Goal: Contribute content: Contribute content

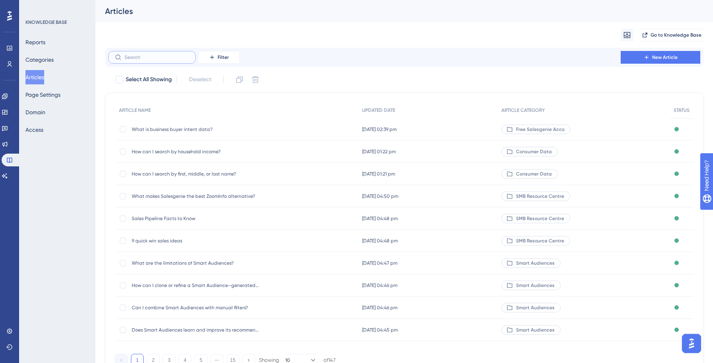
click at [161, 60] on input "text" at bounding box center [157, 58] width 64 height 6
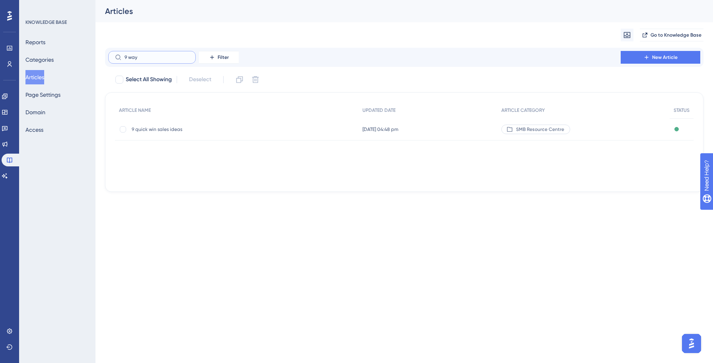
type input "9 ways"
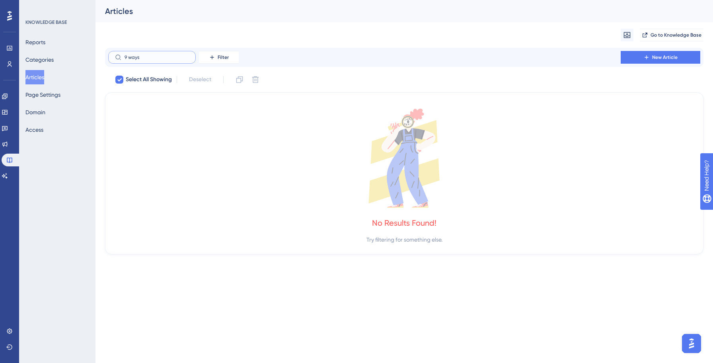
checkbox input "true"
type input "9"
checkbox input "false"
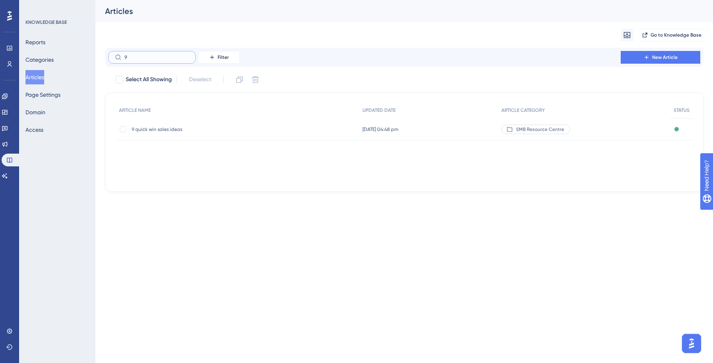
type input "9"
click at [140, 127] on span "9 quick win sales ideas" at bounding box center [195, 129] width 127 height 6
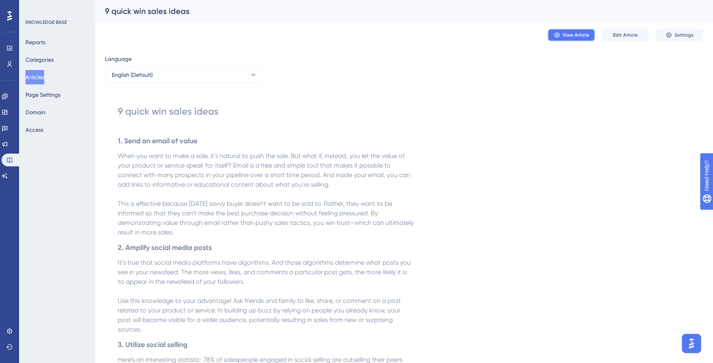
click at [567, 38] on button "View Article" at bounding box center [572, 35] width 48 height 13
click at [683, 37] on span "Settings" at bounding box center [684, 35] width 19 height 6
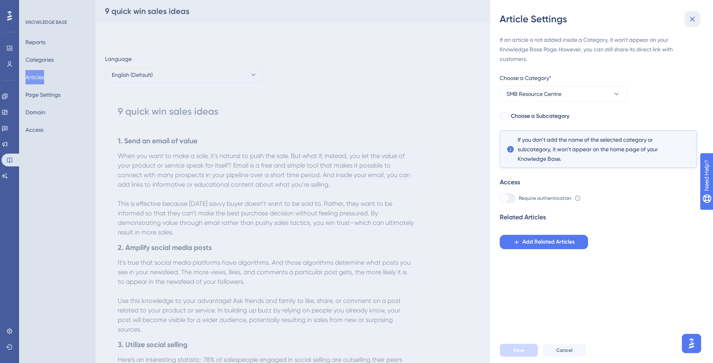
click at [689, 16] on icon at bounding box center [693, 19] width 10 height 10
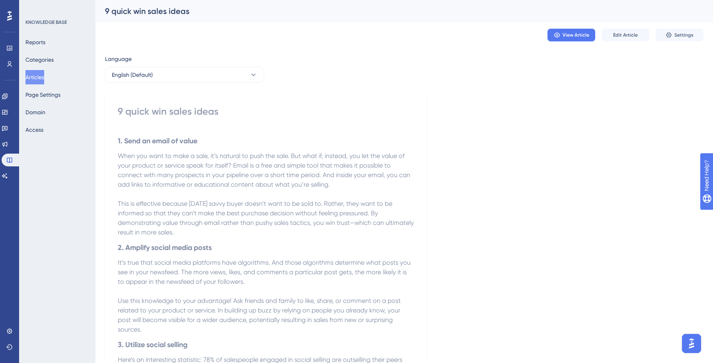
click at [37, 76] on button "Articles" at bounding box center [34, 77] width 19 height 14
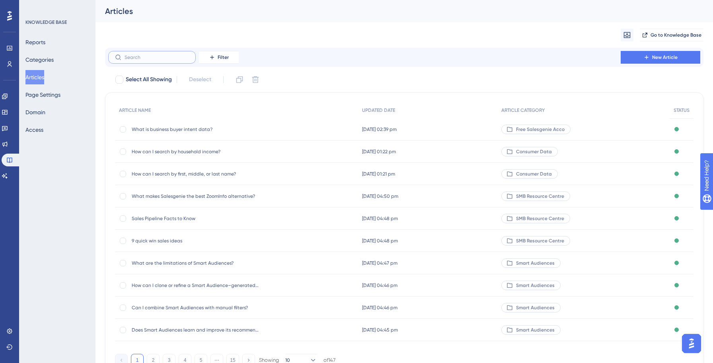
click at [167, 57] on input "text" at bounding box center [157, 58] width 64 height 6
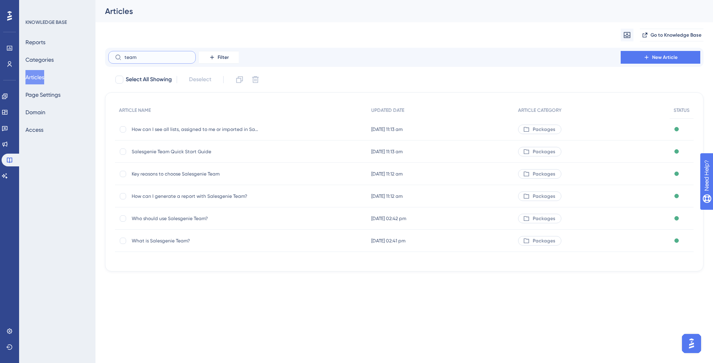
type input "team"
click at [169, 240] on span "What is Salesgenie Team?" at bounding box center [195, 241] width 127 height 6
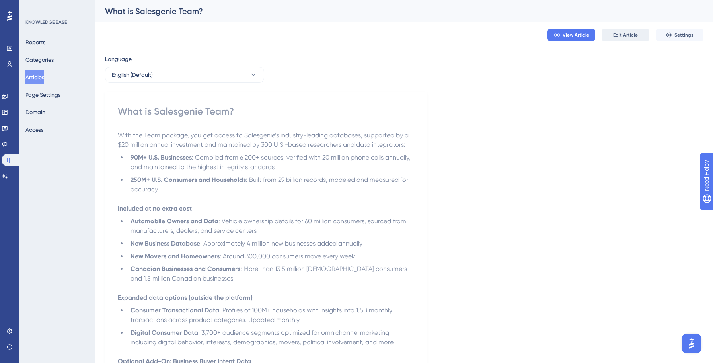
click at [633, 38] on span "Edit Article" at bounding box center [626, 35] width 25 height 6
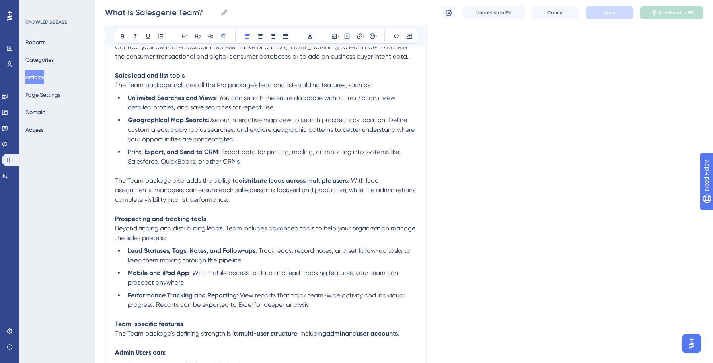
scroll to position [257, 0]
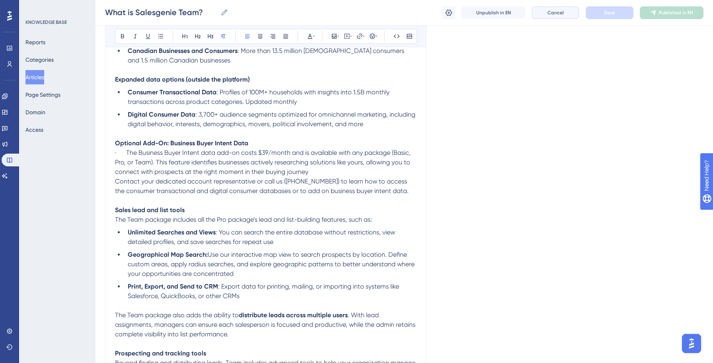
click at [546, 10] on button "Cancel" at bounding box center [556, 12] width 48 height 13
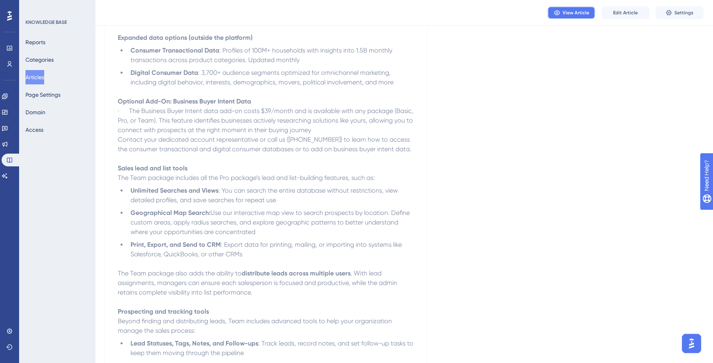
click at [580, 15] on span "View Article" at bounding box center [576, 13] width 27 height 6
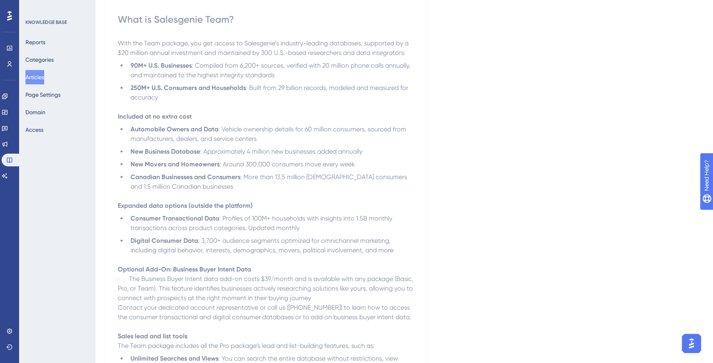
scroll to position [0, 0]
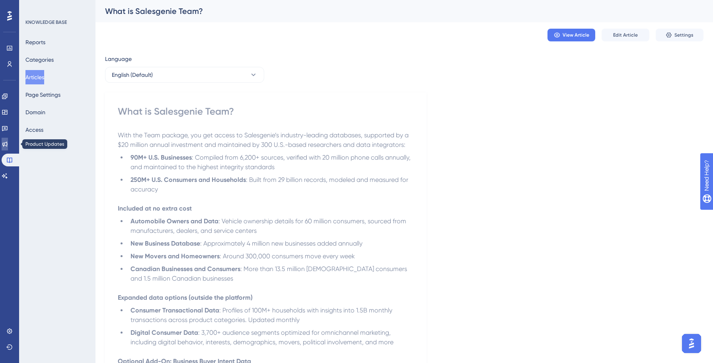
click at [6, 140] on link at bounding box center [5, 144] width 6 height 13
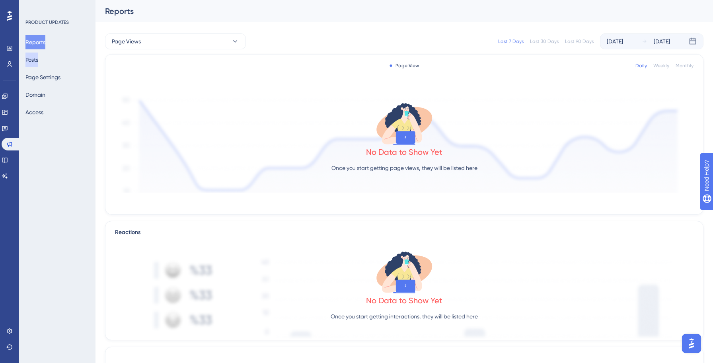
click at [37, 60] on button "Posts" at bounding box center [31, 60] width 13 height 14
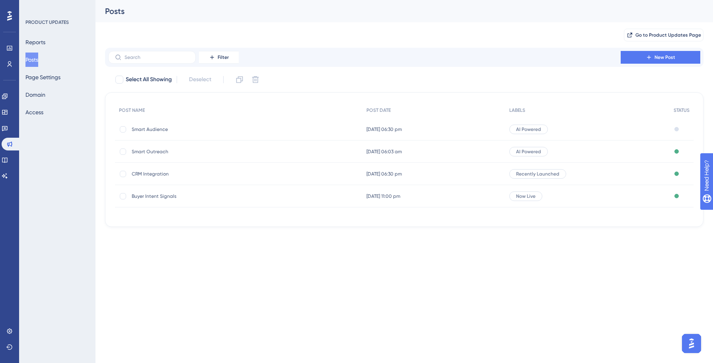
click at [382, 132] on span "[DATE] 06:30 pm" at bounding box center [384, 129] width 35 height 6
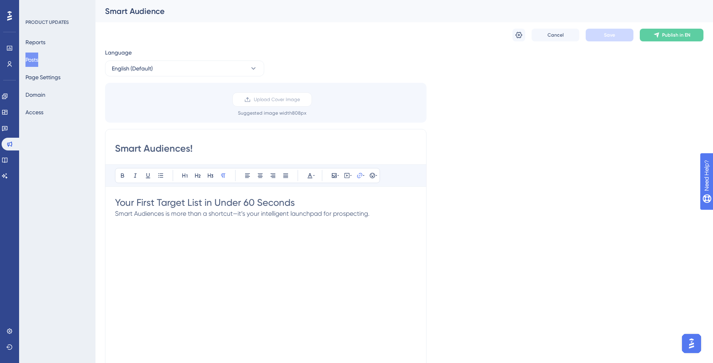
click at [281, 205] on span "Your First Target List in Under 60 Seconds" at bounding box center [205, 202] width 180 height 11
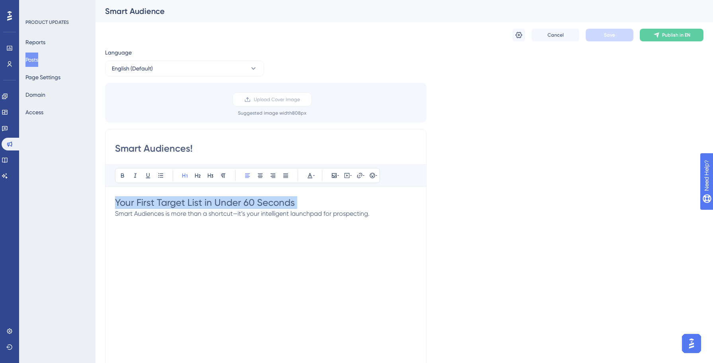
click at [281, 205] on span "Your First Target List in Under 60 Seconds" at bounding box center [205, 202] width 180 height 11
click at [211, 179] on button at bounding box center [210, 175] width 11 height 11
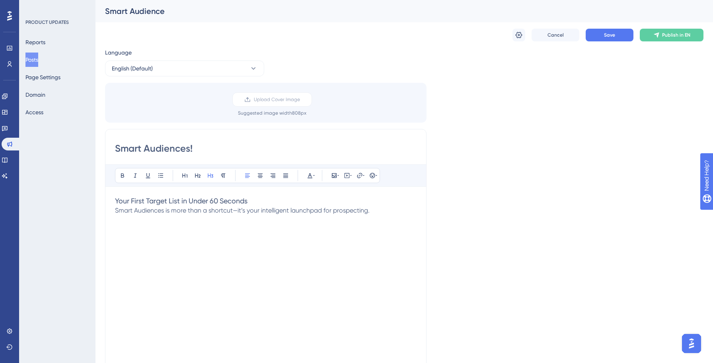
click at [265, 201] on h3 "Your First Target List in Under 60 Seconds" at bounding box center [266, 201] width 302 height 10
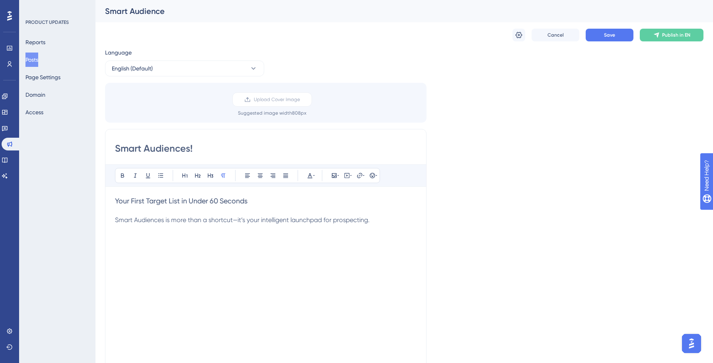
scroll to position [7, 0]
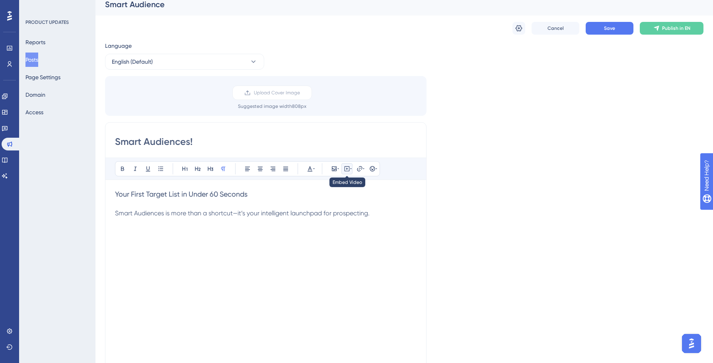
click at [349, 166] on icon at bounding box center [347, 168] width 5 height 5
click at [327, 209] on textarea at bounding box center [347, 218] width 121 height 36
paste textarea "<div style="position: relative; width: 100%; height: 0; padding-top: 56.2500%; …"
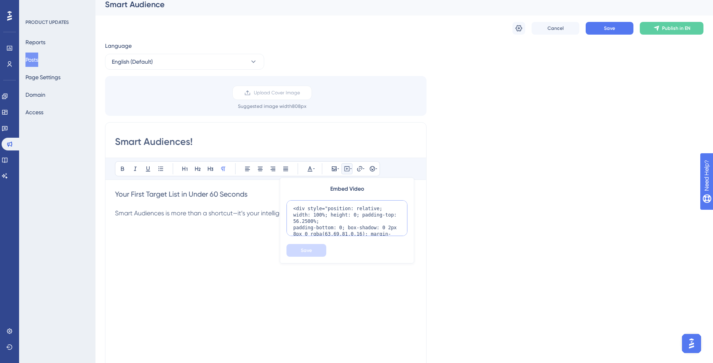
scroll to position [148, 0]
type textarea "<div style="position: relative; width: 100%; height: 0; padding-top: 56.2500%; …"
click at [310, 247] on span "Save" at bounding box center [306, 250] width 11 height 6
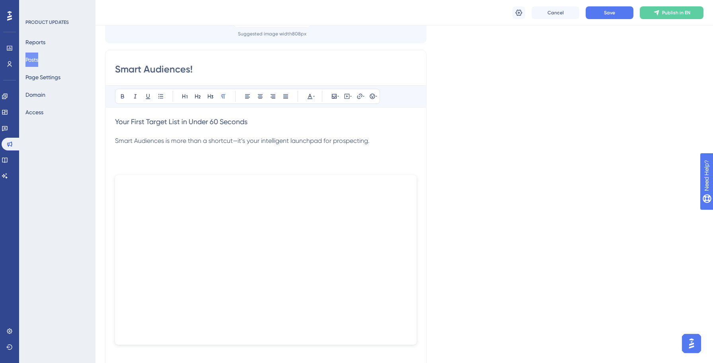
click at [206, 159] on p at bounding box center [266, 160] width 302 height 10
click at [601, 15] on button "Save" at bounding box center [610, 12] width 48 height 13
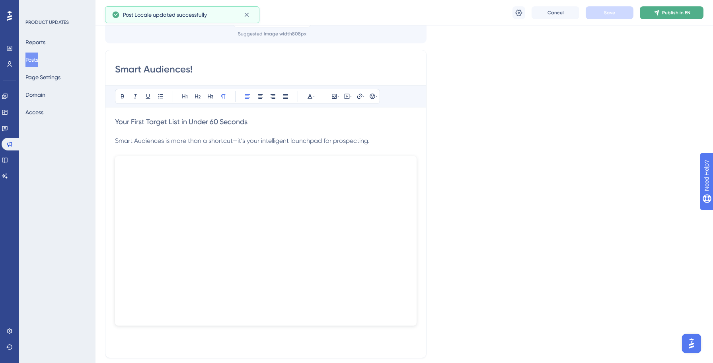
click at [670, 15] on span "Publish in EN" at bounding box center [677, 13] width 28 height 6
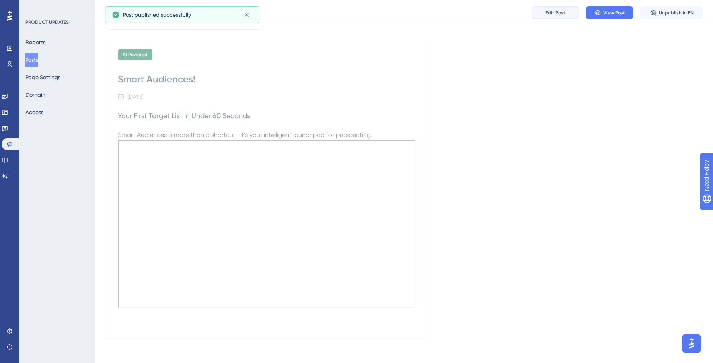
click at [573, 11] on button "Edit Post" at bounding box center [556, 12] width 48 height 13
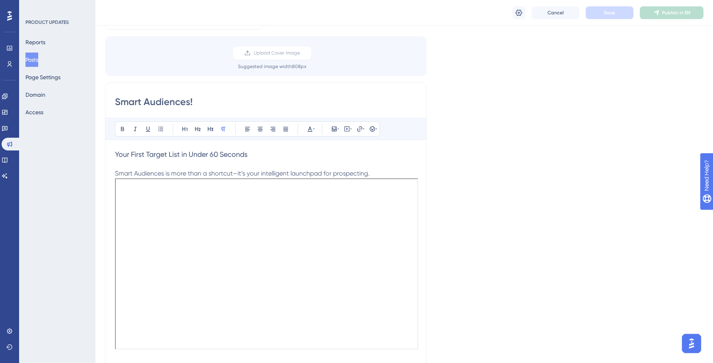
click at [384, 170] on p "Smart Audiences is more than a shortcut—it’s your intelligent launchpad for pro…" at bounding box center [266, 174] width 302 height 10
click at [375, 172] on p "Smart Audiences is more than a shortcut—it’s your intelligent launchpad for pro…" at bounding box center [266, 174] width 302 height 10
click at [624, 7] on button "Save" at bounding box center [610, 12] width 48 height 13
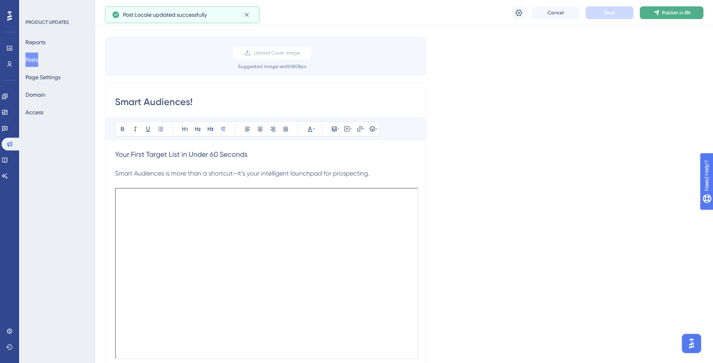
click at [666, 8] on button "Publish in EN" at bounding box center [672, 12] width 64 height 13
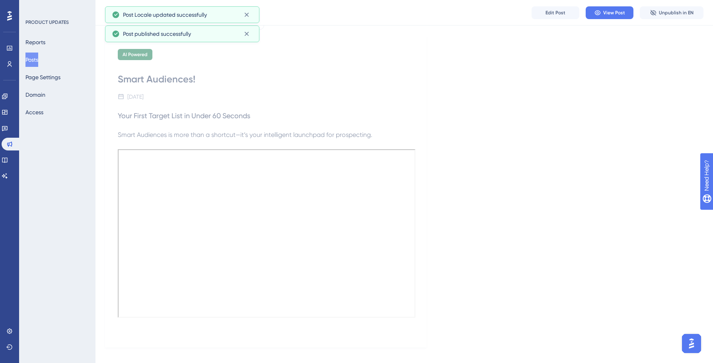
scroll to position [0, 0]
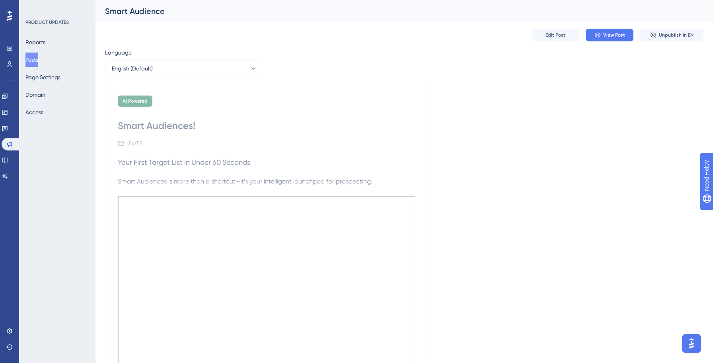
click at [38, 64] on button "Posts" at bounding box center [31, 60] width 13 height 14
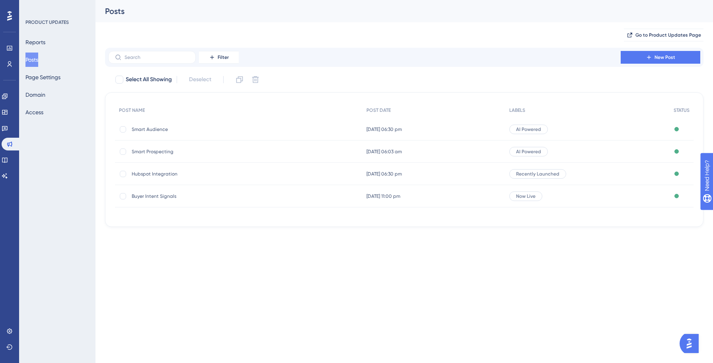
click at [407, 11] on div "Posts" at bounding box center [394, 11] width 579 height 11
click at [406, 12] on div "Posts" at bounding box center [394, 11] width 579 height 11
